Goal: Book appointment/travel/reservation

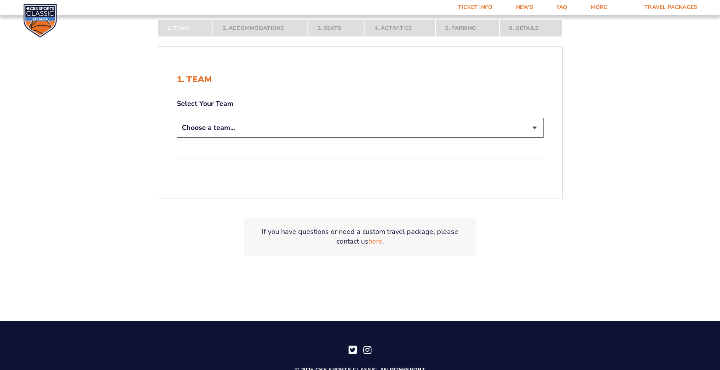
scroll to position [194, 0]
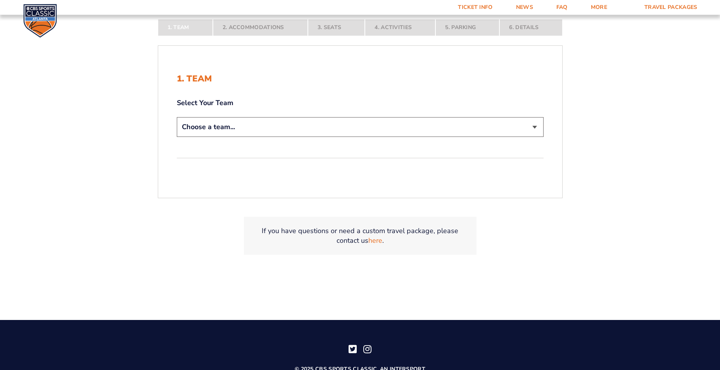
click at [536, 128] on select "Choose a team... [US_STATE] Wildcats [US_STATE] State Buckeyes [US_STATE] Tar H…" at bounding box center [360, 127] width 367 height 20
select select "20108"
click at [177, 137] on select "Choose a team... [US_STATE] Wildcats [US_STATE] State Buckeyes [US_STATE] Tar H…" at bounding box center [360, 127] width 367 height 20
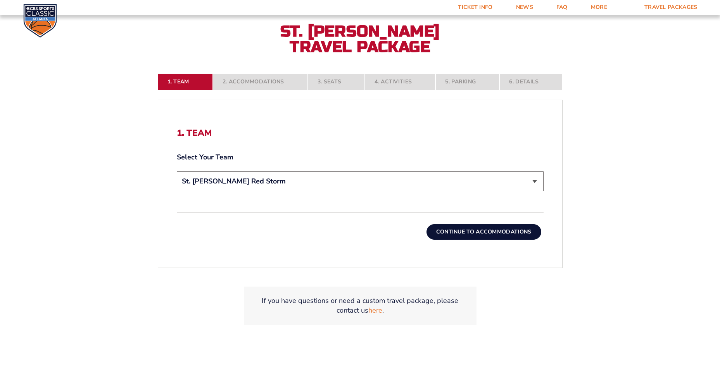
click at [489, 234] on button "Continue To Accommodations" at bounding box center [484, 232] width 115 height 16
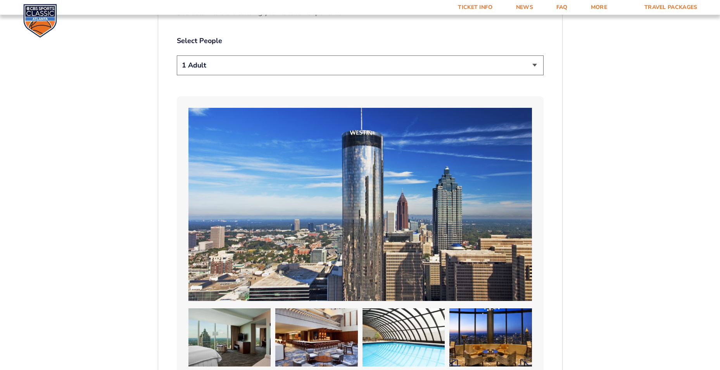
scroll to position [485, 0]
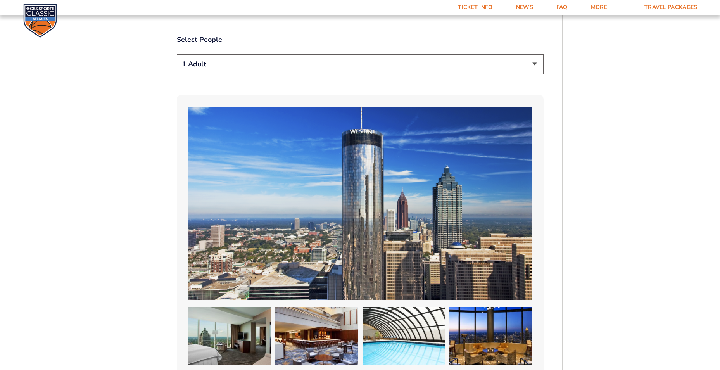
click at [535, 67] on select "1 Adult 2 Adults 3 Adults 4 Adults 2 Adults + 1 Child 2 Adults + 2 Children 2 A…" at bounding box center [360, 64] width 367 height 20
select select "2 Adults"
click at [177, 54] on select "1 Adult 2 Adults 3 Adults 4 Adults 2 Adults + 1 Child 2 Adults + 2 Children 2 A…" at bounding box center [360, 64] width 367 height 20
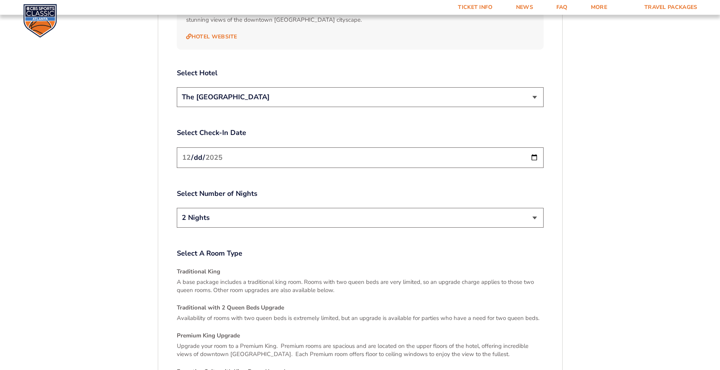
scroll to position [873, 0]
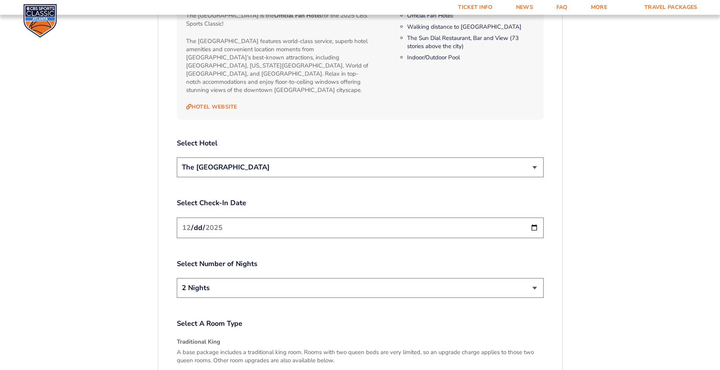
click at [534, 161] on select "The [GEOGRAPHIC_DATA]" at bounding box center [360, 167] width 367 height 20
click at [177, 157] on select "The [GEOGRAPHIC_DATA]" at bounding box center [360, 167] width 367 height 20
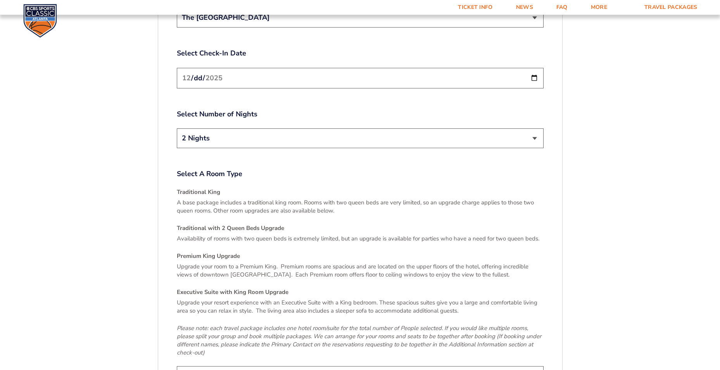
scroll to position [959, 0]
